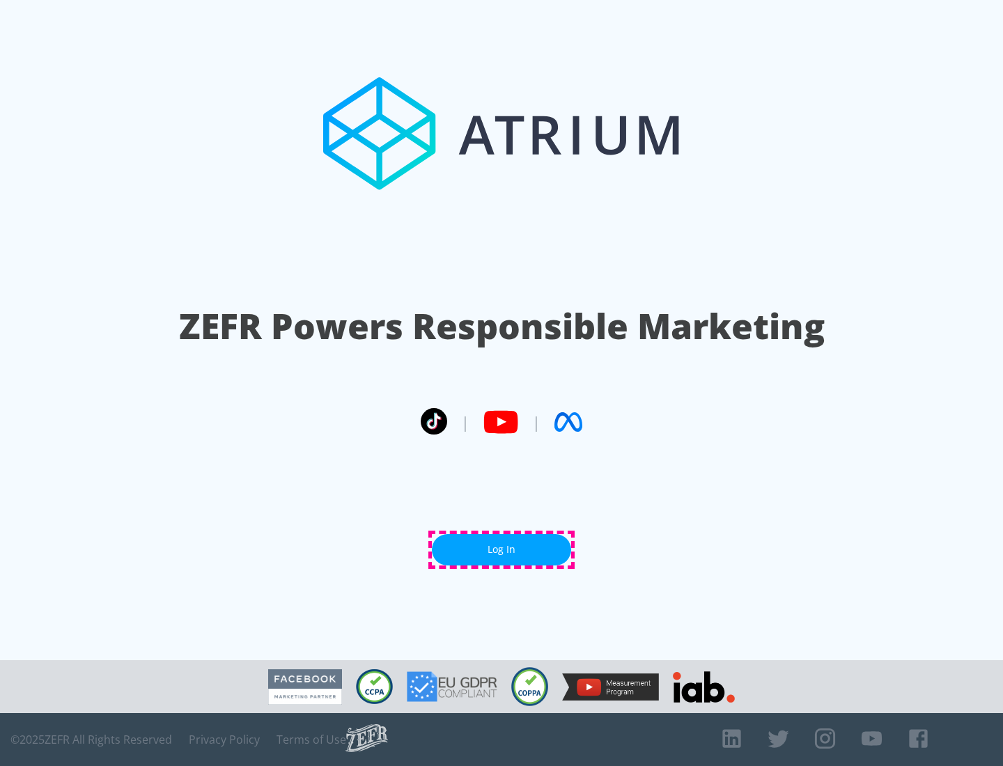
click at [501, 549] on link "Log In" at bounding box center [501, 549] width 139 height 31
